Goal: Complete application form

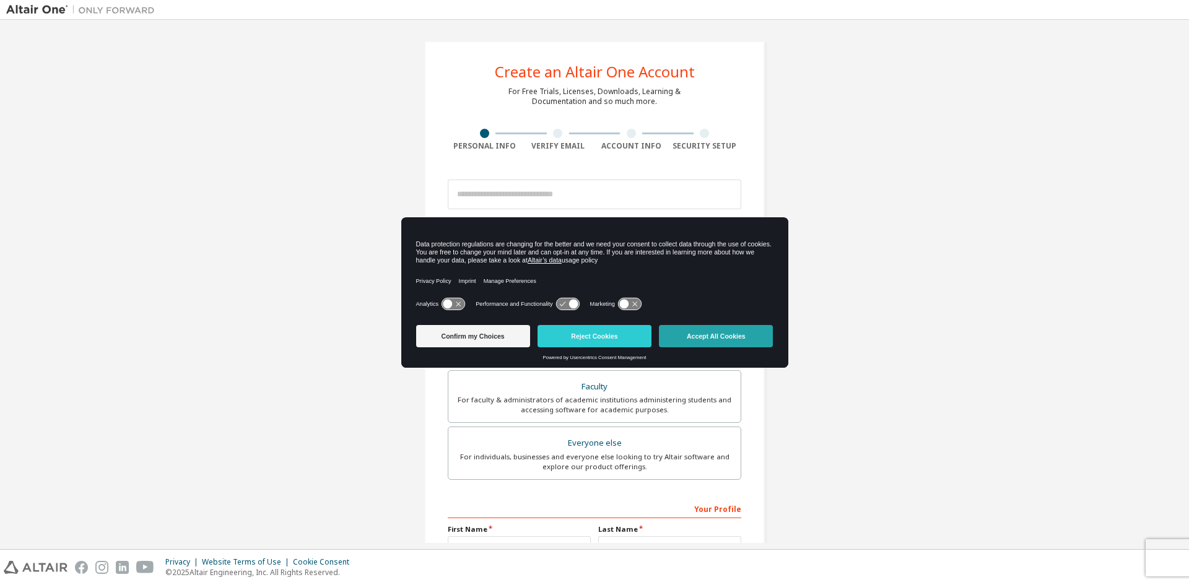
click at [701, 332] on button "Accept All Cookies" at bounding box center [716, 336] width 114 height 22
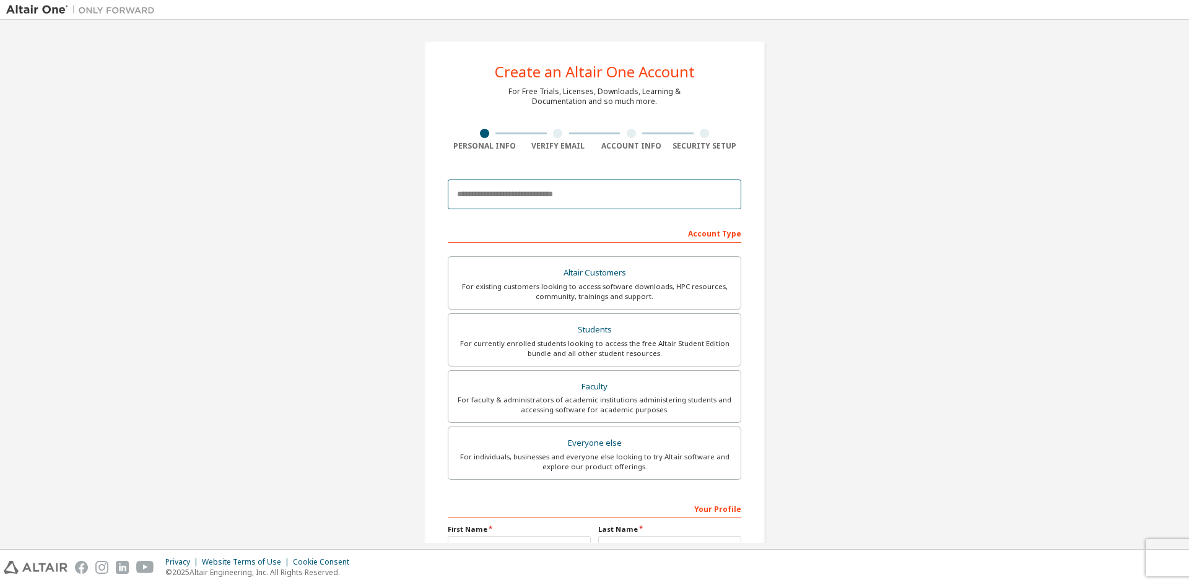
click at [550, 197] on input "email" at bounding box center [595, 195] width 294 height 30
paste input "**********"
type input "**********"
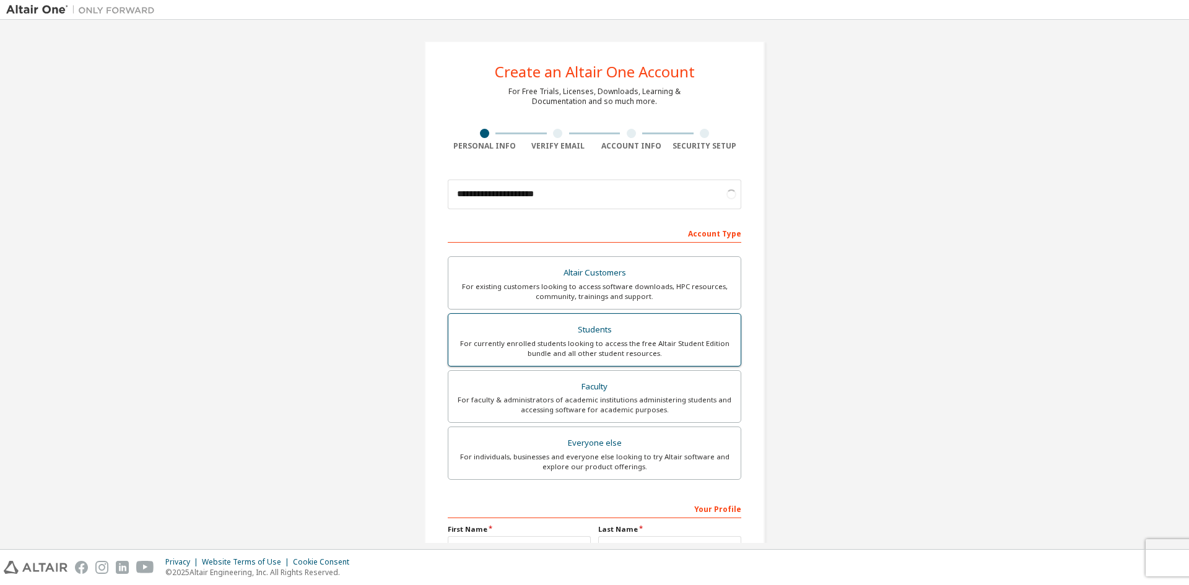
click at [610, 329] on div "Students" at bounding box center [595, 330] width 278 height 17
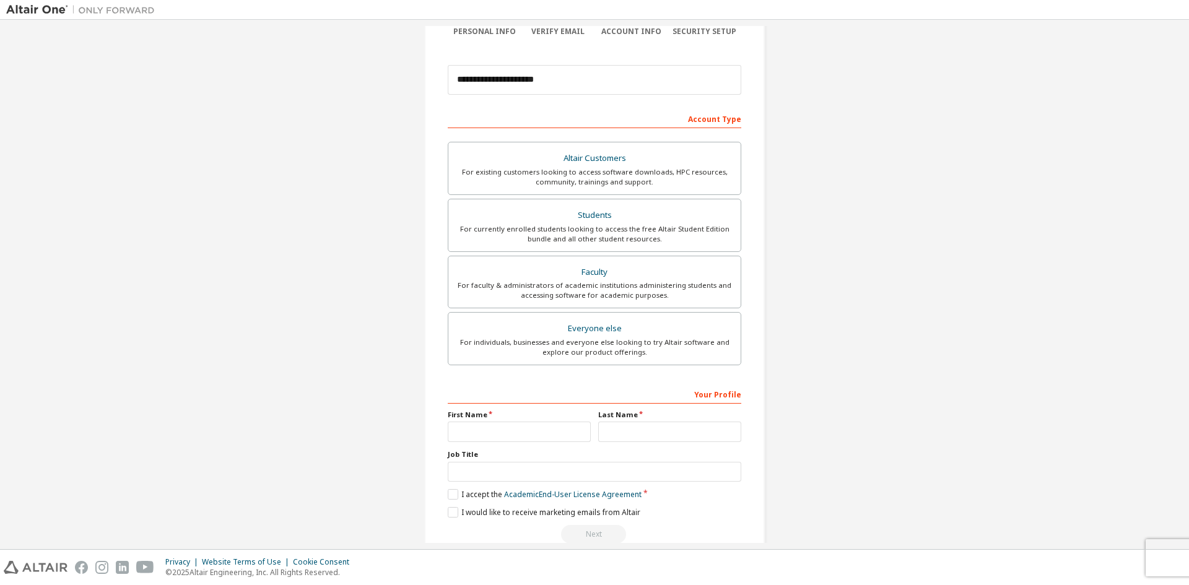
scroll to position [139, 0]
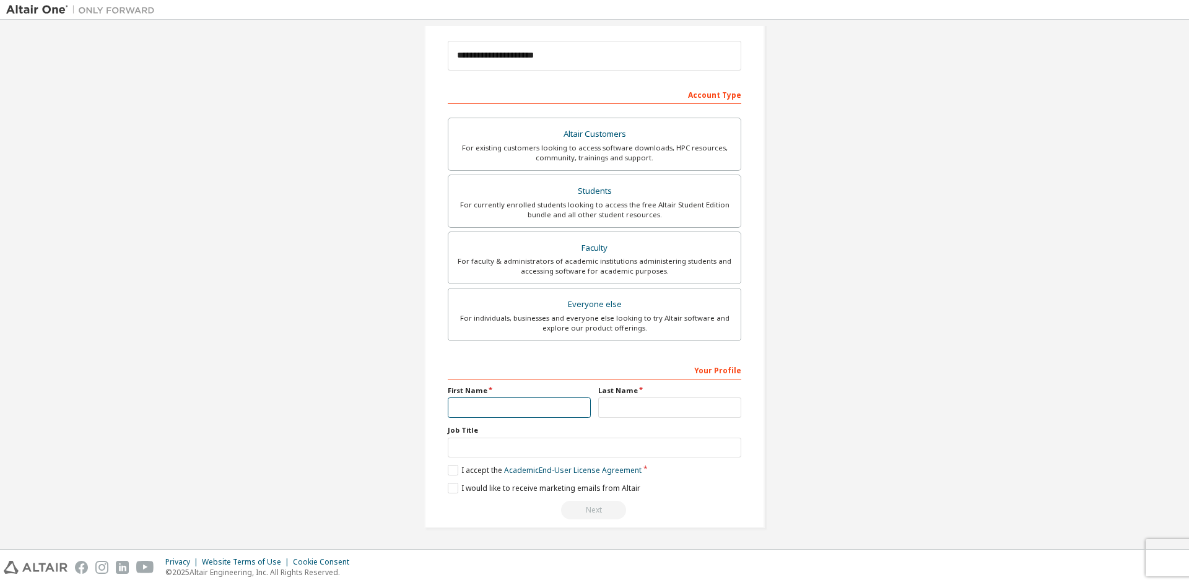
click at [464, 402] on input "text" at bounding box center [519, 408] width 143 height 20
type input "*******"
type input "*****"
click at [451, 474] on label "I accept the Academic End-User License Agreement" at bounding box center [545, 470] width 194 height 11
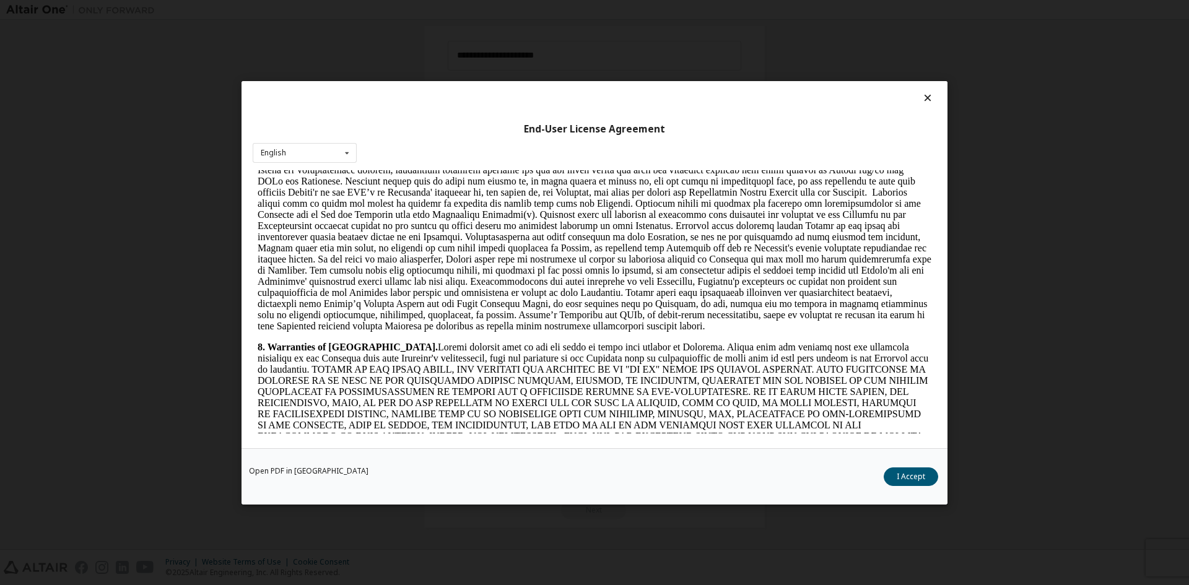
scroll to position [1859, 0]
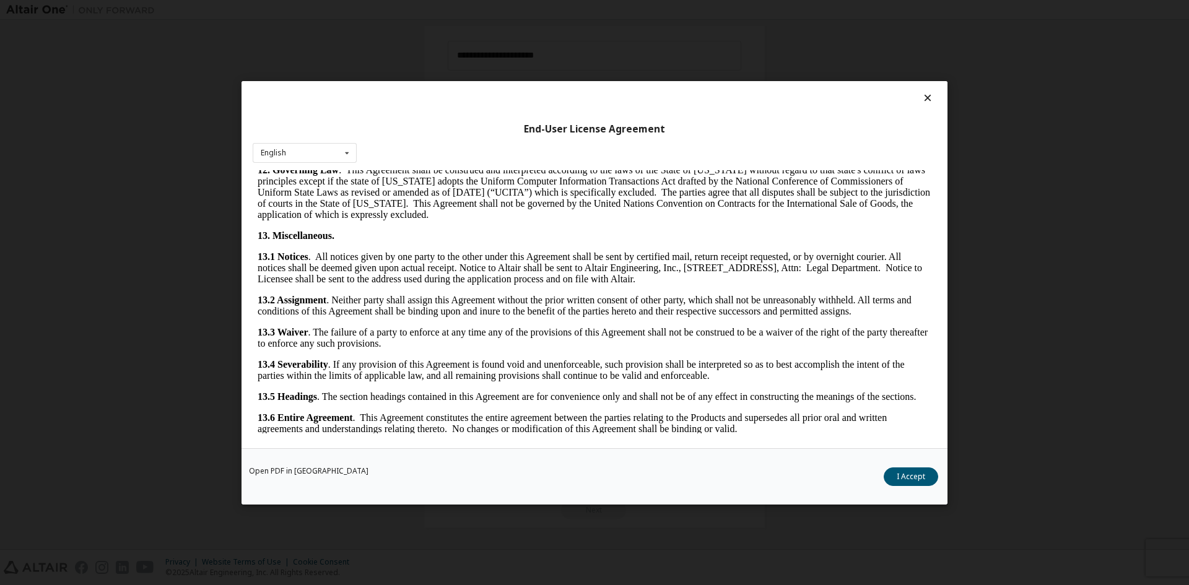
drag, startPoint x: 932, startPoint y: 197, endPoint x: 1185, endPoint y: 611, distance: 485.1
click at [903, 481] on button "I Accept" at bounding box center [911, 476] width 55 height 19
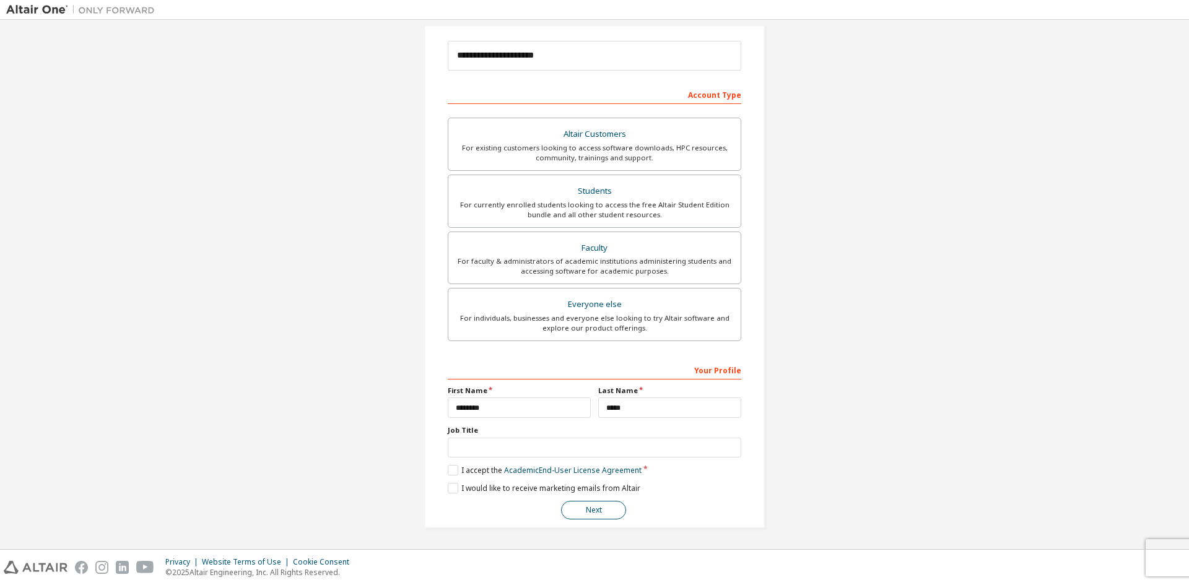
click at [594, 510] on button "Next" at bounding box center [593, 510] width 65 height 19
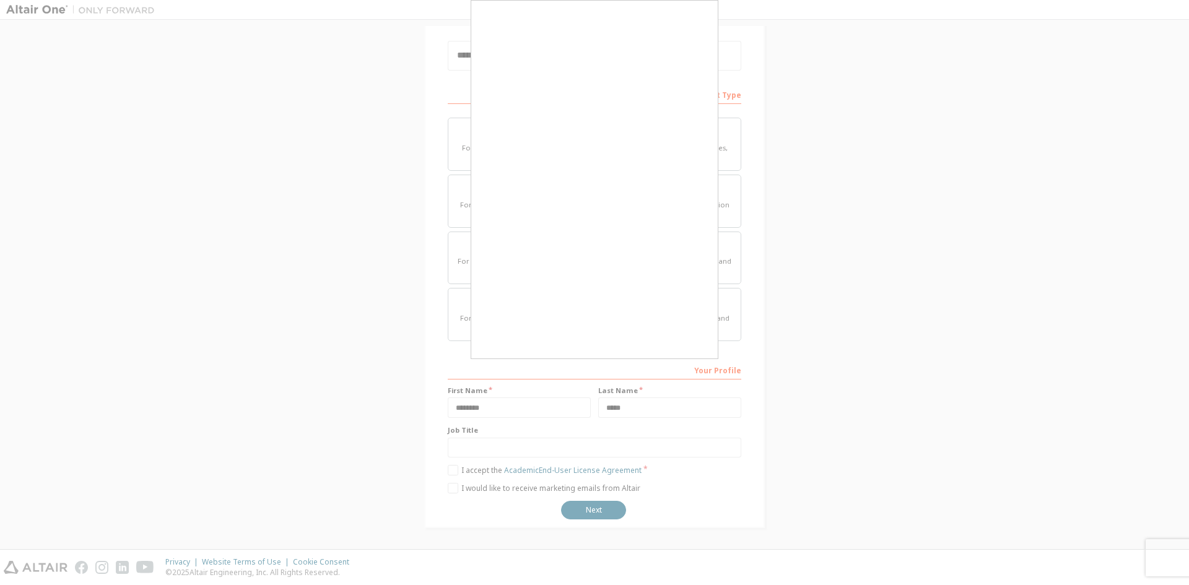
click at [0, 462] on div at bounding box center [594, 292] width 1189 height 585
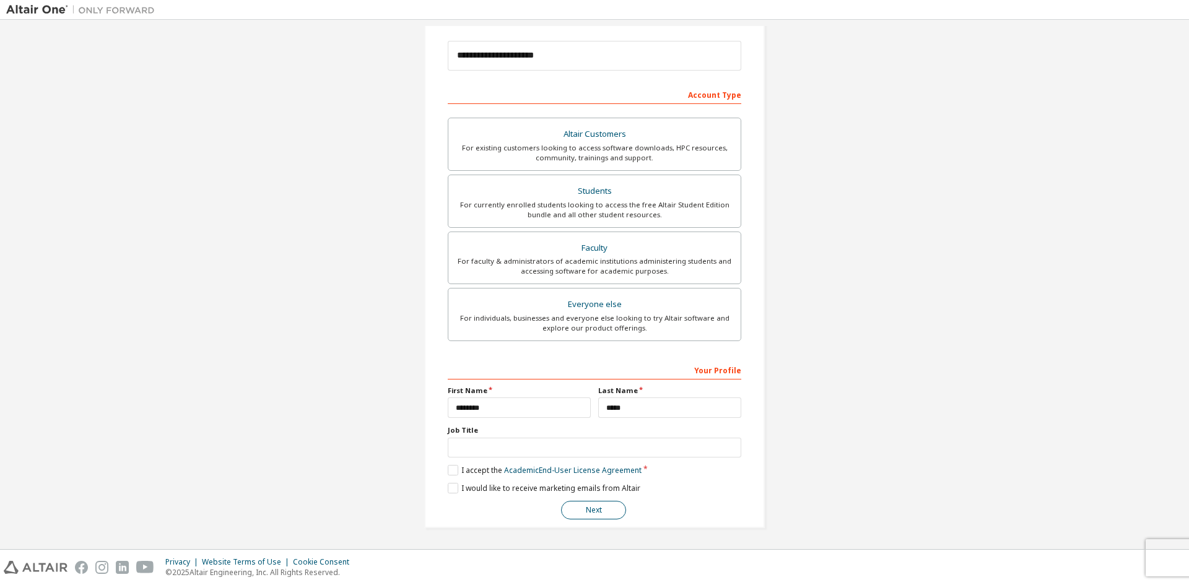
click at [596, 511] on button "Next" at bounding box center [593, 510] width 65 height 19
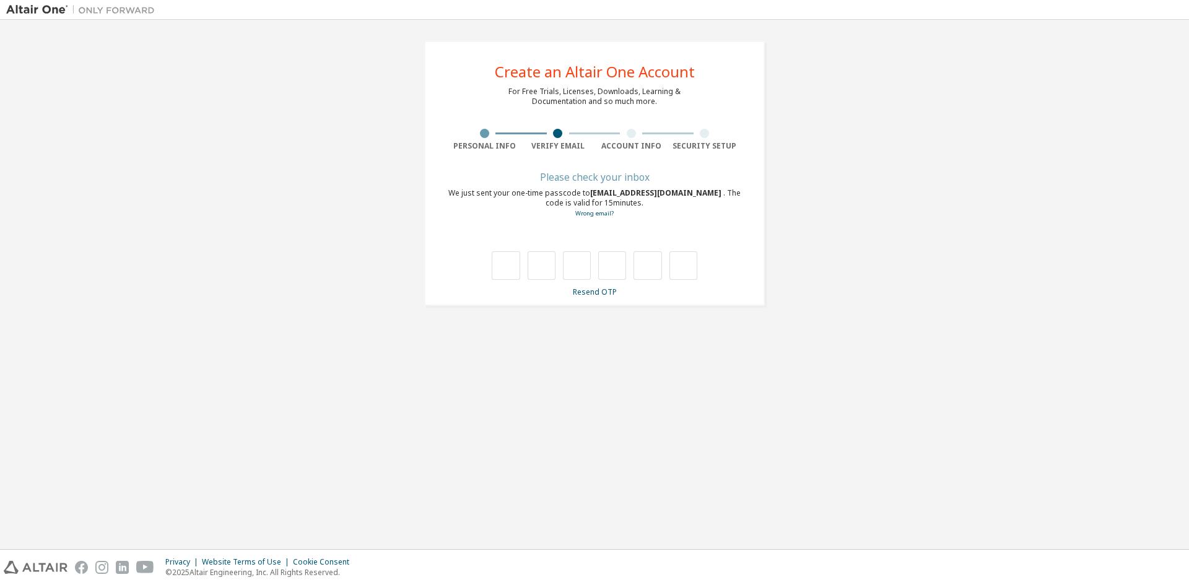
scroll to position [0, 0]
drag, startPoint x: 757, startPoint y: 329, endPoint x: 563, endPoint y: 234, distance: 215.8
click at [563, 234] on div "**********" at bounding box center [594, 284] width 1177 height 517
click at [510, 256] on input "text" at bounding box center [506, 266] width 28 height 28
type input "*"
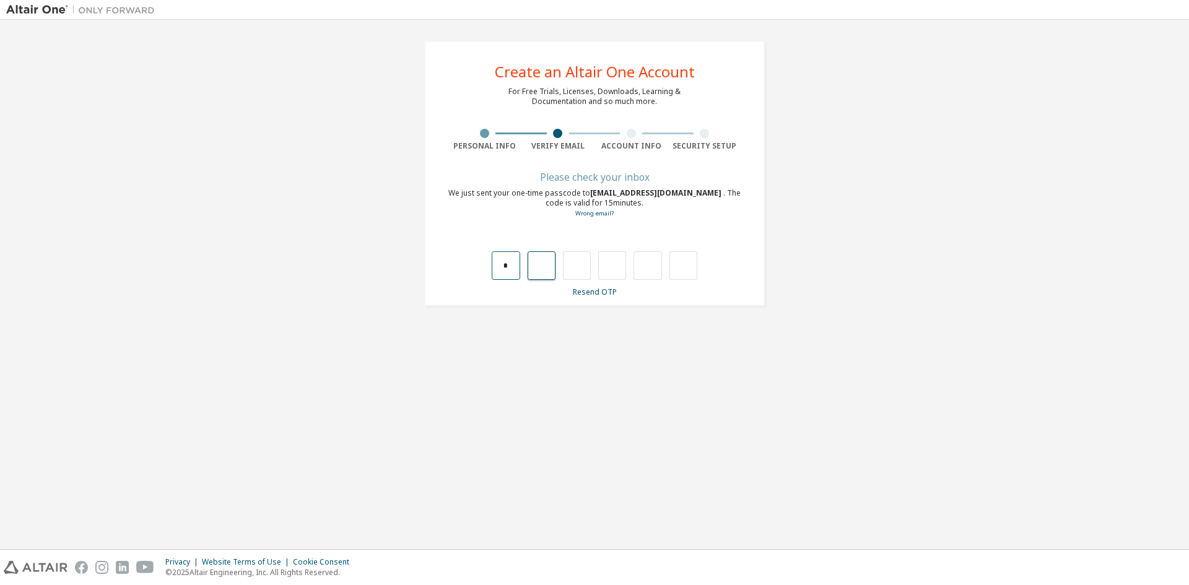
type input "*"
click at [584, 261] on input "*" at bounding box center [577, 266] width 28 height 28
type input "*"
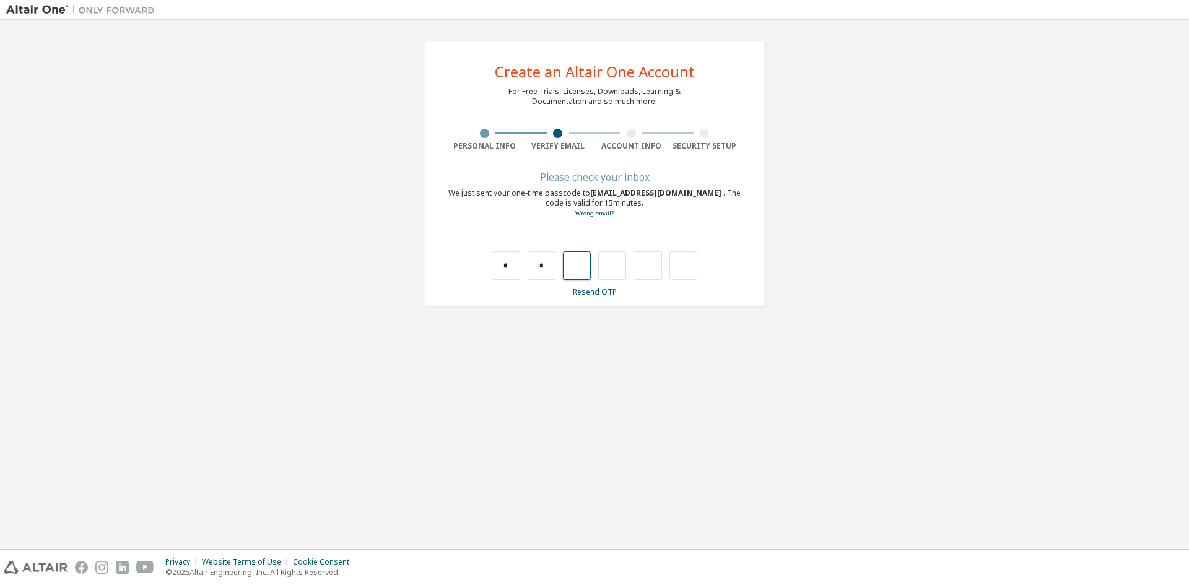
type input "*"
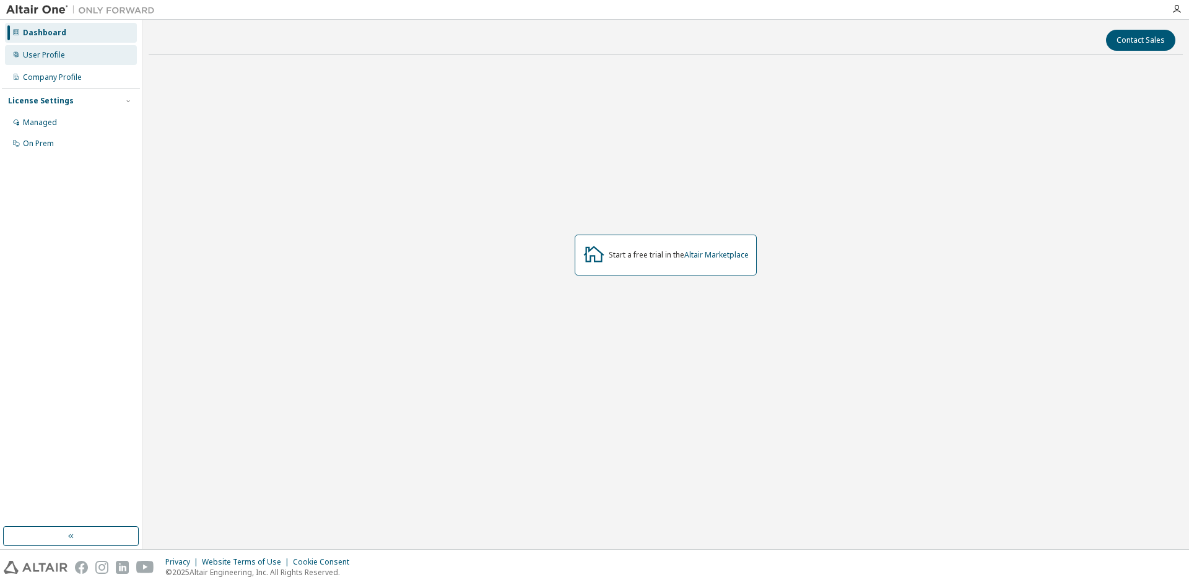
click at [50, 55] on div "User Profile" at bounding box center [44, 55] width 42 height 10
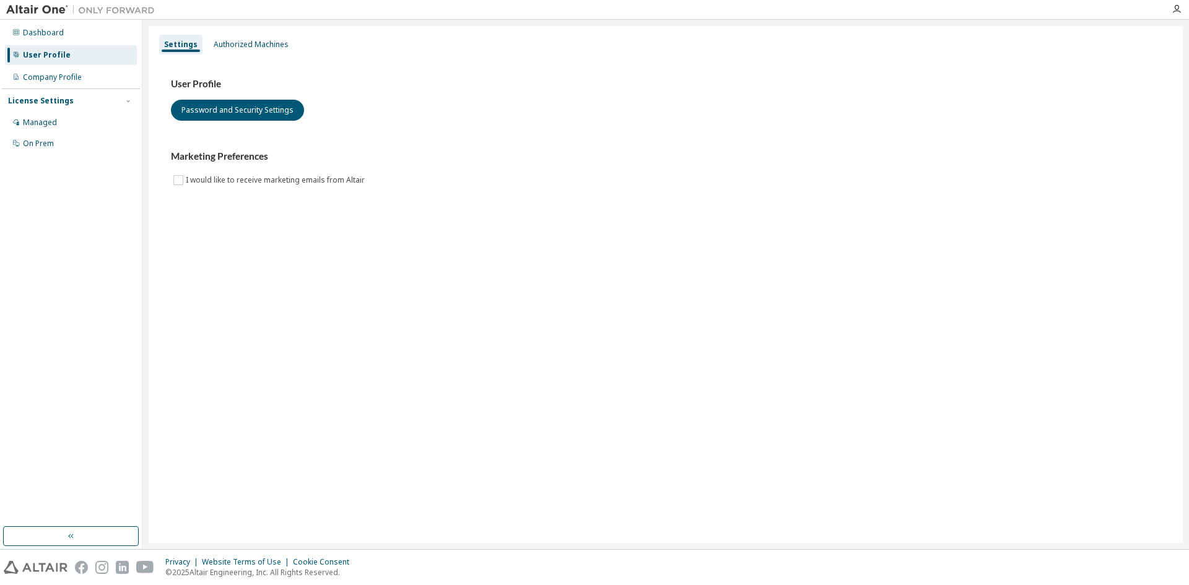
click at [56, 110] on div "License Settings Managed On Prem" at bounding box center [71, 122] width 138 height 66
click at [48, 81] on div "Company Profile" at bounding box center [52, 77] width 59 height 10
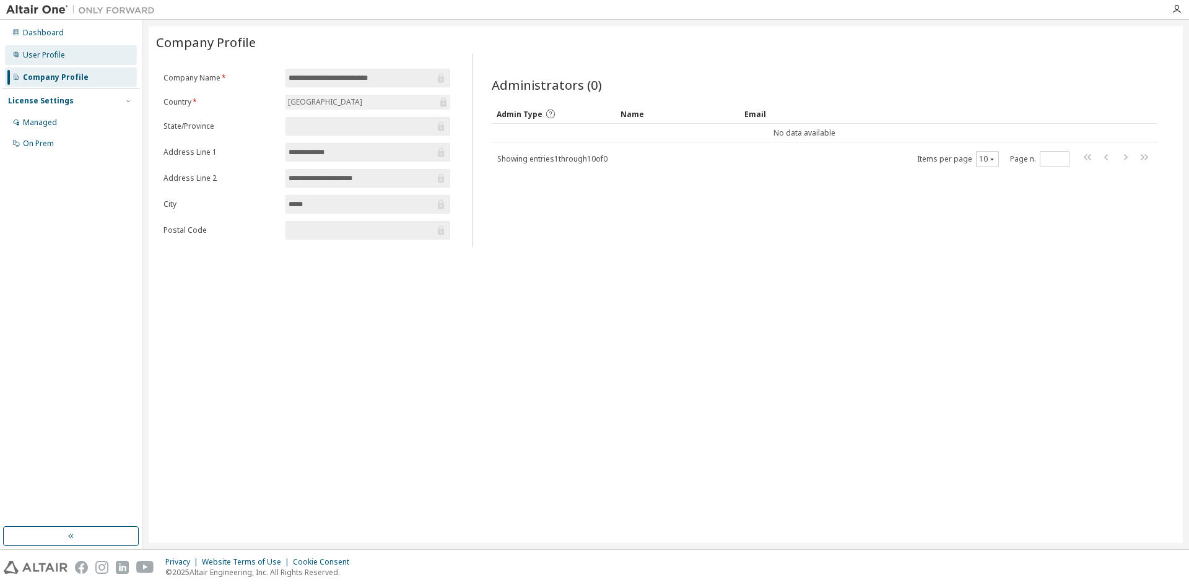
click at [22, 56] on div "User Profile" at bounding box center [71, 55] width 132 height 20
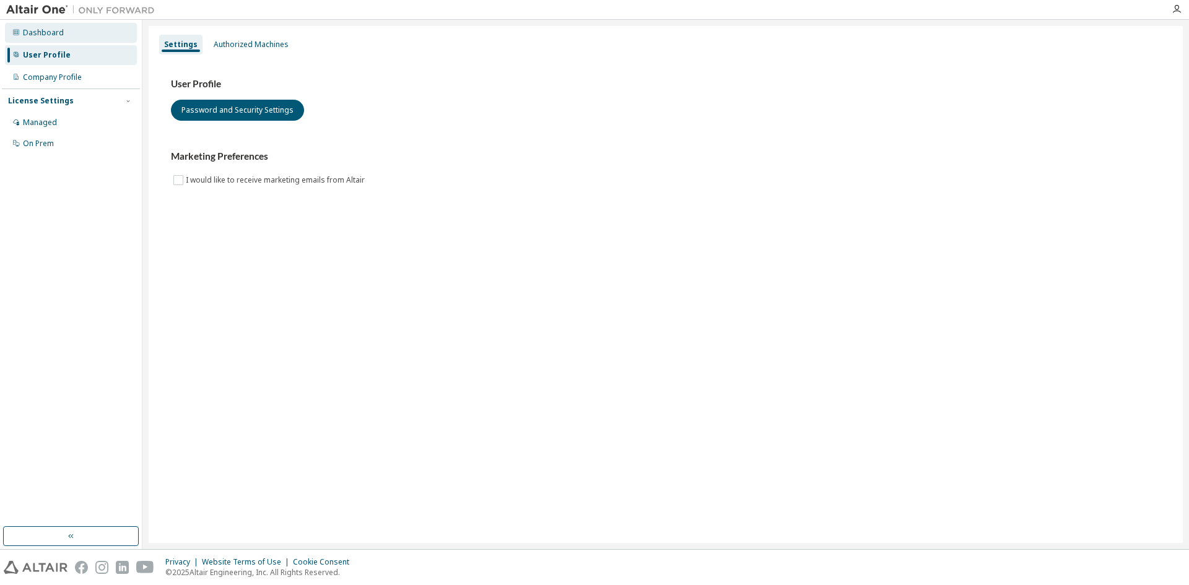
click at [51, 24] on div "Dashboard" at bounding box center [71, 33] width 132 height 20
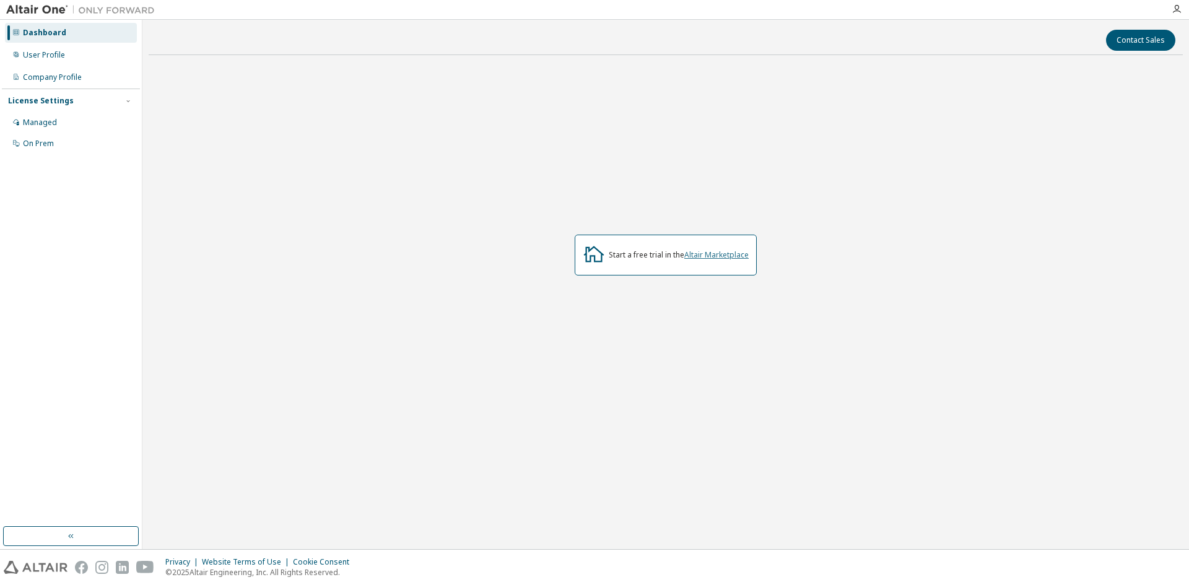
click at [717, 252] on link "Altair Marketplace" at bounding box center [717, 255] width 64 height 11
